Goal: Find specific page/section: Find specific page/section

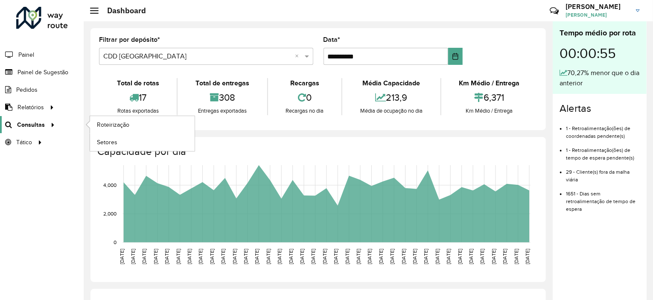
click at [40, 122] on span "Consultas" at bounding box center [31, 124] width 28 height 9
click at [99, 122] on span "Roteirização" at bounding box center [114, 124] width 35 height 9
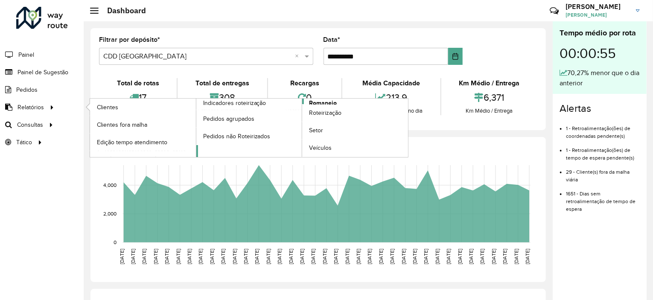
click at [328, 101] on span "Romaneio" at bounding box center [323, 103] width 28 height 9
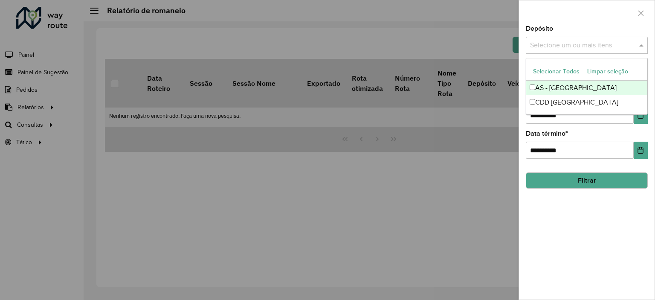
click at [588, 47] on input "text" at bounding box center [582, 46] width 109 height 10
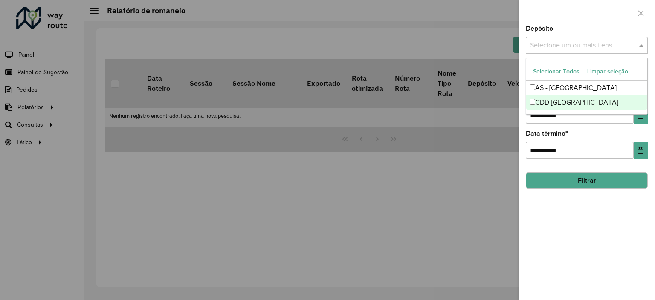
click at [563, 100] on div "CDD [GEOGRAPHIC_DATA]" at bounding box center [587, 102] width 121 height 15
click at [612, 220] on div "**********" at bounding box center [587, 163] width 136 height 274
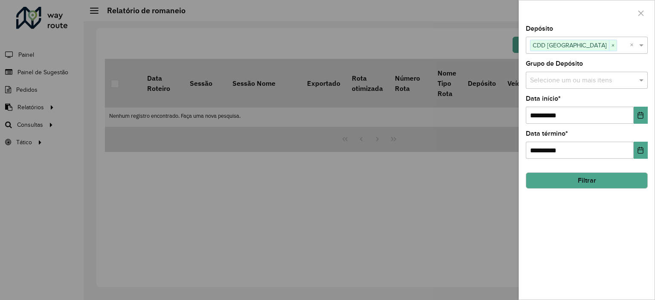
click at [597, 180] on button "Filtrar" at bounding box center [587, 180] width 122 height 16
